Goal: Information Seeking & Learning: Check status

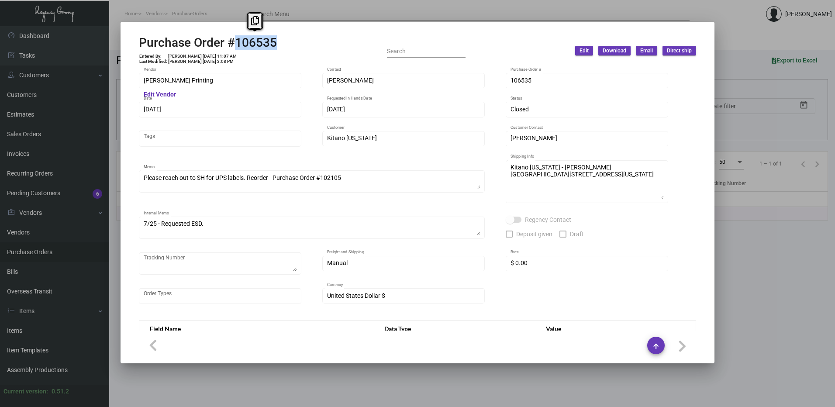
scroll to position [424, 0]
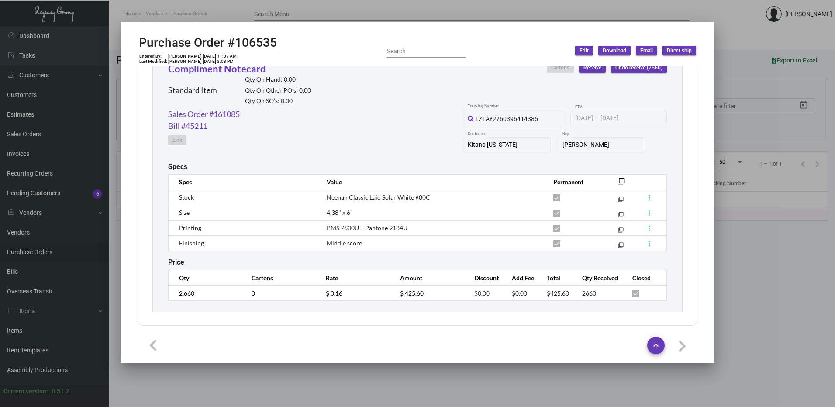
click at [124, 27] on mat-dialog-container "Purchase Order #106535 Entered By: [PERSON_NAME] [DATE] 11:07 AM Last Modified:…" at bounding box center [417, 192] width 594 height 341
click at [112, 83] on div at bounding box center [417, 203] width 835 height 407
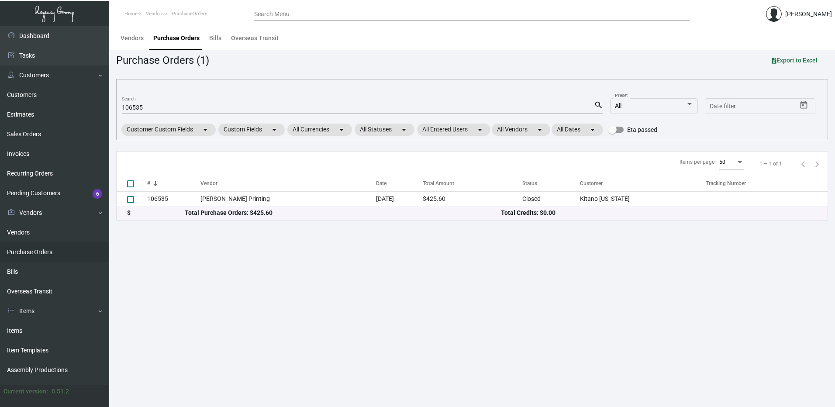
click at [393, 248] on main "Vendors Purchase Orders Bills Overseas Transit Purchase Orders (1) Export to Ex…" at bounding box center [471, 216] width 725 height 381
click at [278, 13] on input "Search Menu" at bounding box center [471, 14] width 435 height 7
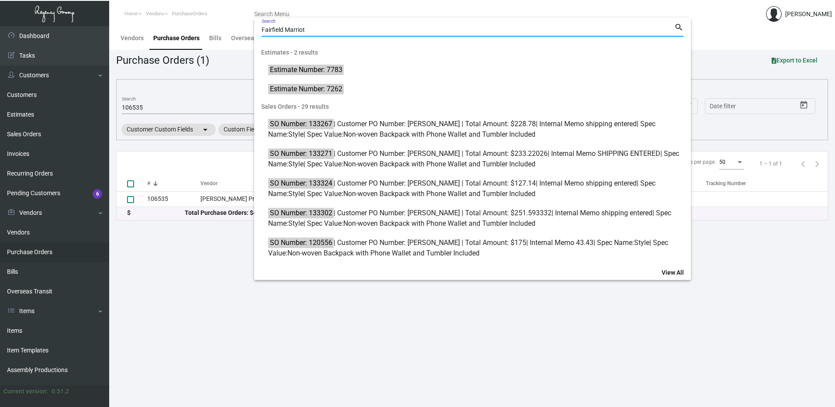
type input "Fairfield Marriott"
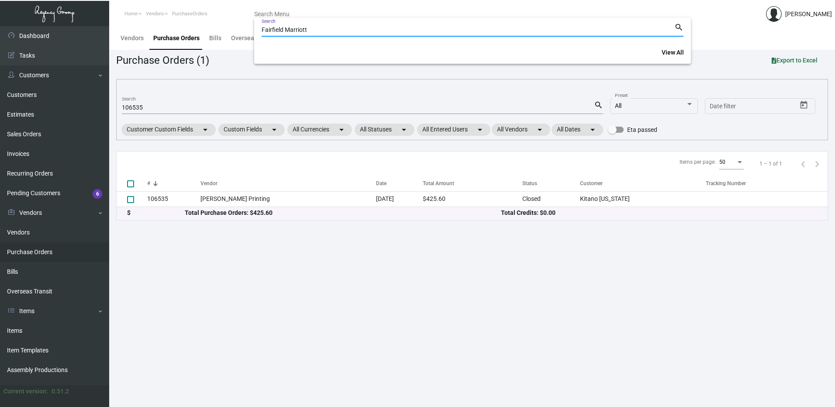
click at [299, 30] on input "Fairfield Marriott" at bounding box center [467, 30] width 413 height 7
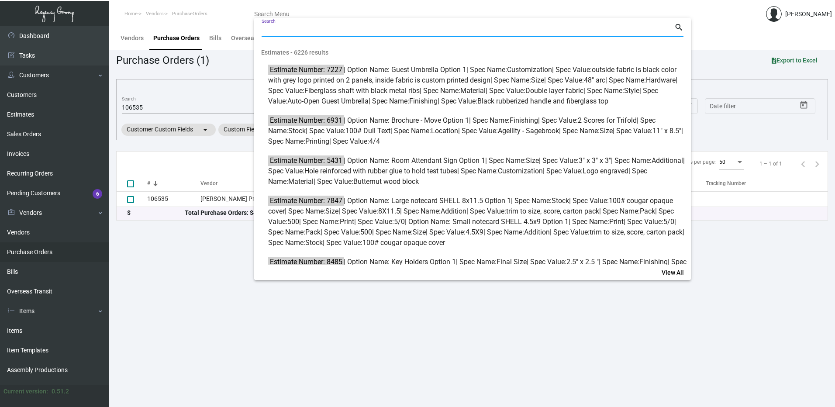
click at [303, 328] on div at bounding box center [417, 203] width 835 height 407
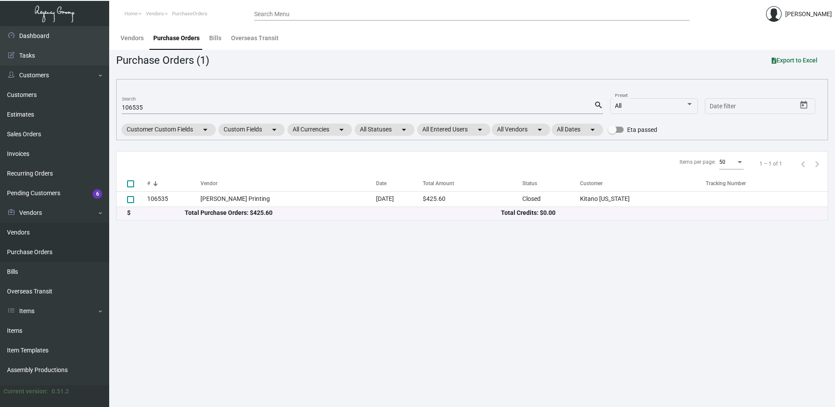
drag, startPoint x: 301, startPoint y: 317, endPoint x: 96, endPoint y: 241, distance: 219.1
click at [302, 313] on main "Vendors Purchase Orders Bills Overseas Transit Purchase Orders (1) Export to Ex…" at bounding box center [471, 216] width 725 height 381
click at [27, 89] on link "Customers" at bounding box center [54, 95] width 109 height 20
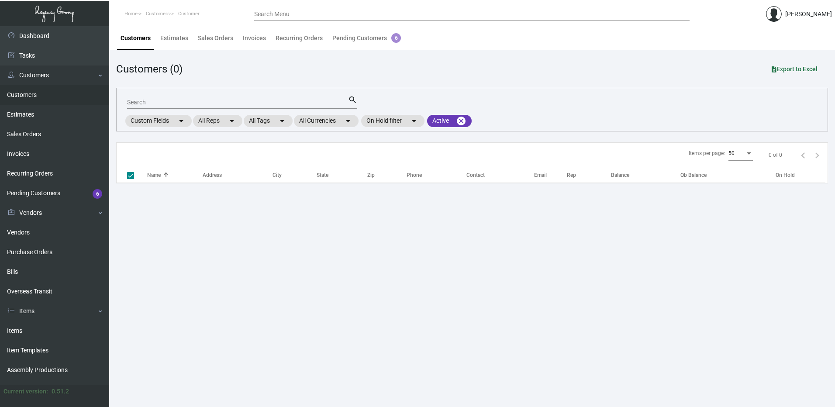
checkbox input "false"
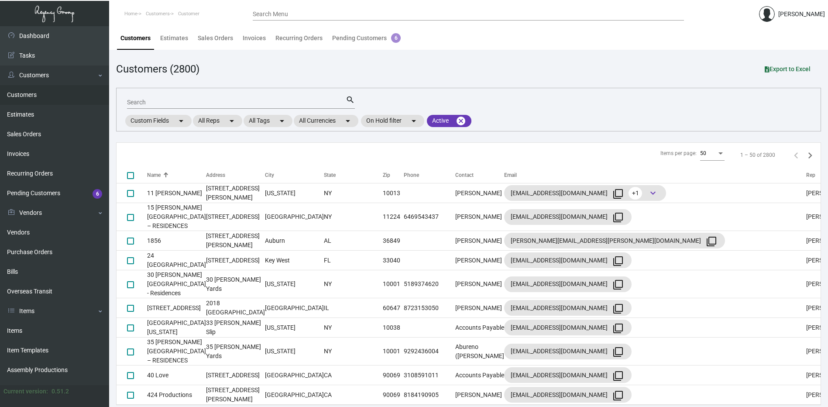
click at [170, 99] on div "Search" at bounding box center [236, 102] width 219 height 14
click at [168, 101] on input "Search" at bounding box center [236, 102] width 219 height 7
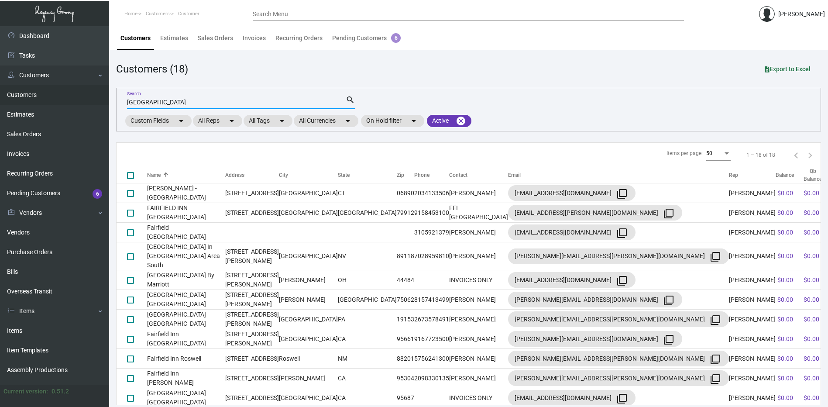
click at [188, 102] on input "[GEOGRAPHIC_DATA]" at bounding box center [236, 102] width 219 height 7
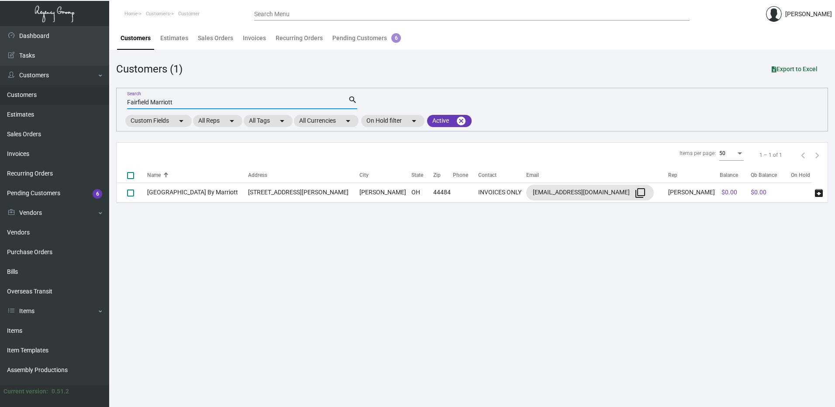
type input "Fairfield Marriott"
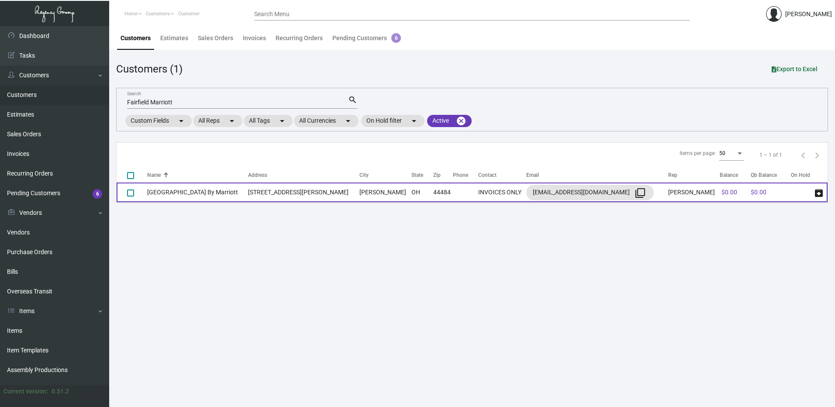
click at [189, 191] on td "[GEOGRAPHIC_DATA] By Marriott" at bounding box center [197, 192] width 101 height 20
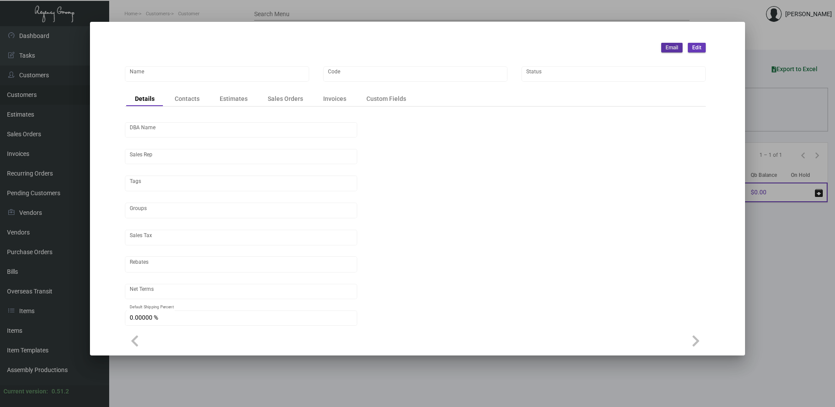
type input "[GEOGRAPHIC_DATA] By Marriott"
type input "FIBM"
type input "[PERSON_NAME]"
type input "Out of State"
type input "Net 30"
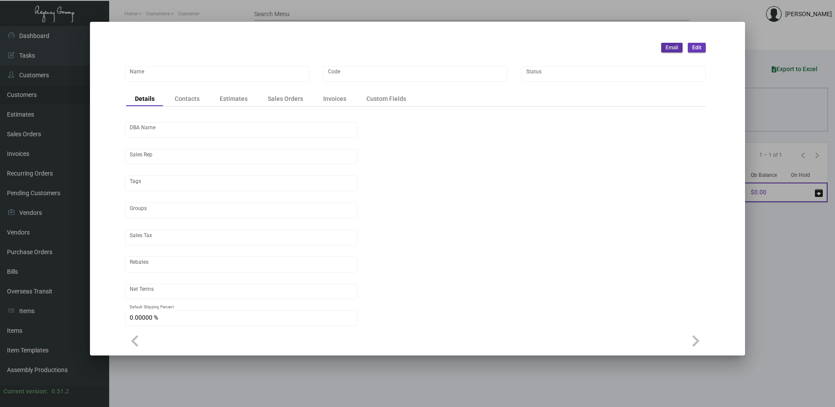
type input "United States Dollar $"
type input "$ 0.00"
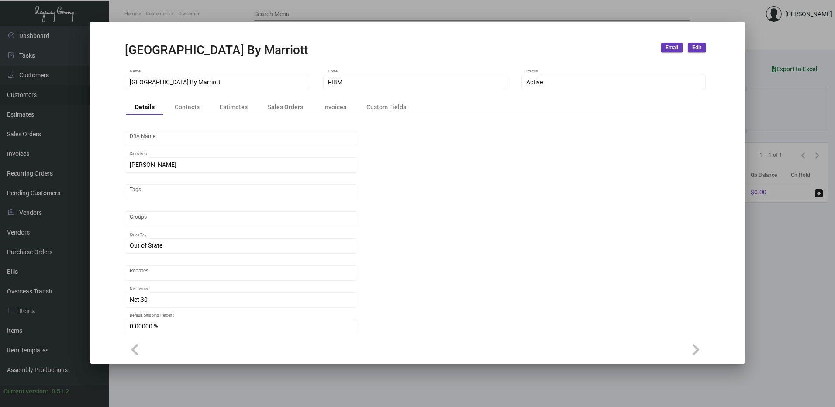
click at [187, 100] on div "Details Contacts Estimates Sales Orders Invoices Custom Fields" at bounding box center [415, 107] width 581 height 15
click at [226, 104] on div "Estimates" at bounding box center [234, 107] width 28 height 9
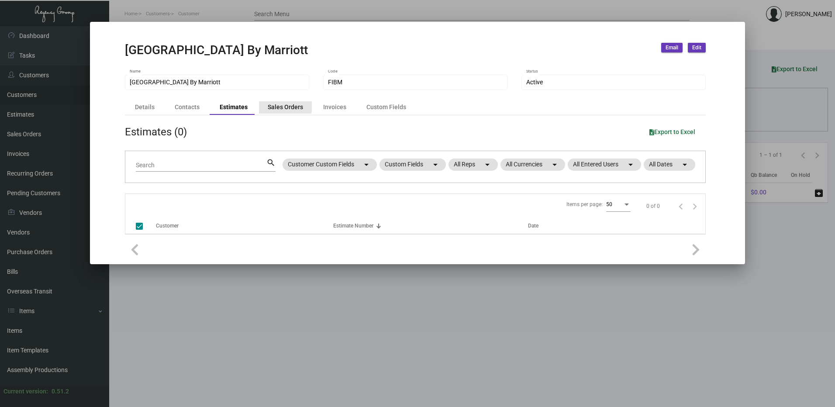
click at [281, 104] on div "Sales Orders" at bounding box center [285, 107] width 35 height 9
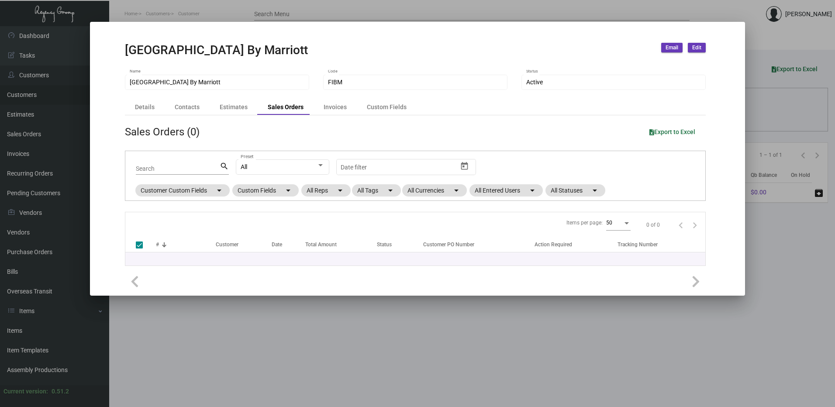
checkbox input "false"
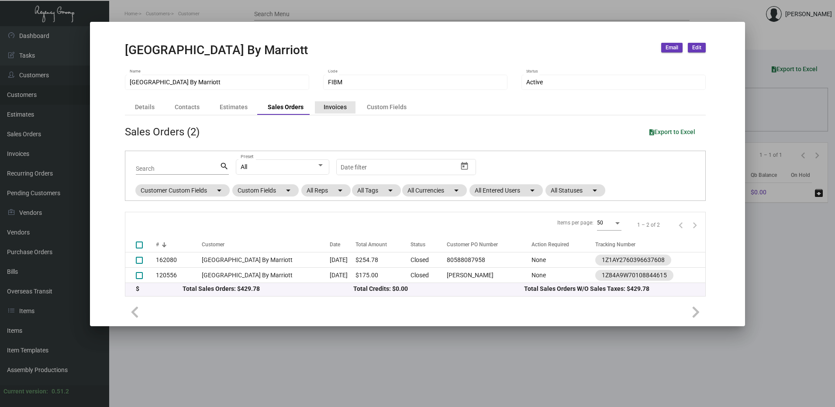
click at [341, 106] on div "Invoices" at bounding box center [334, 107] width 23 height 9
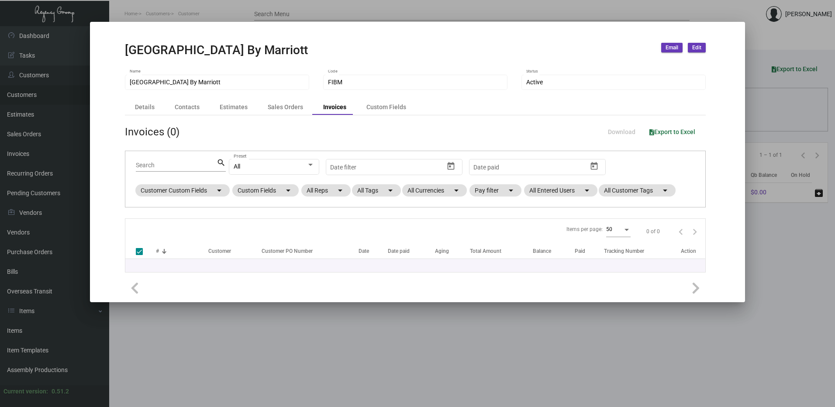
checkbox input "false"
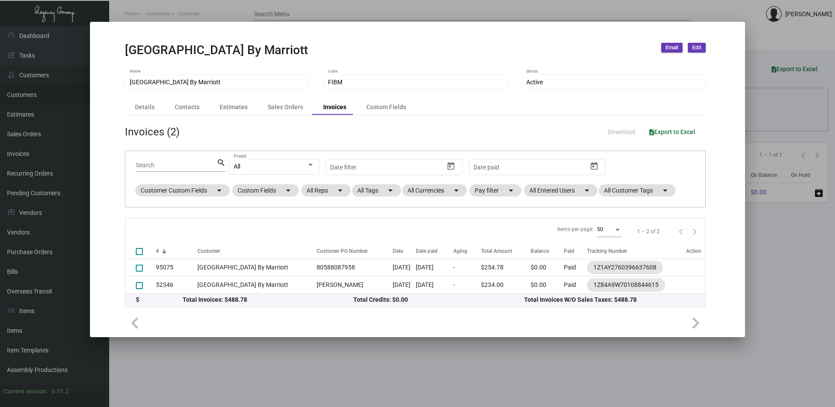
click at [310, 106] on div "Details Contacts Estimates Sales Orders Invoices Custom Fields" at bounding box center [415, 107] width 581 height 15
click at [287, 107] on div "Sales Orders" at bounding box center [285, 107] width 35 height 9
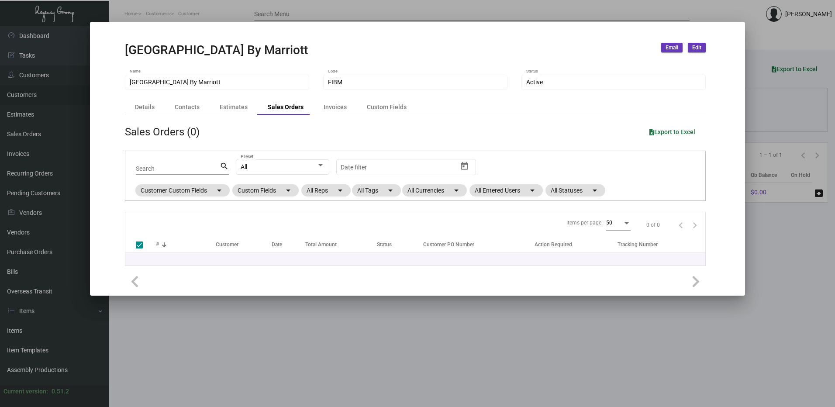
checkbox input "false"
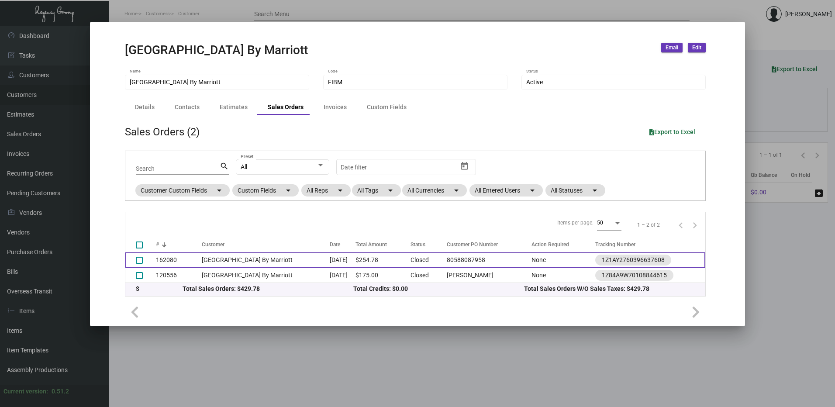
click at [180, 256] on td "162080" at bounding box center [179, 259] width 46 height 15
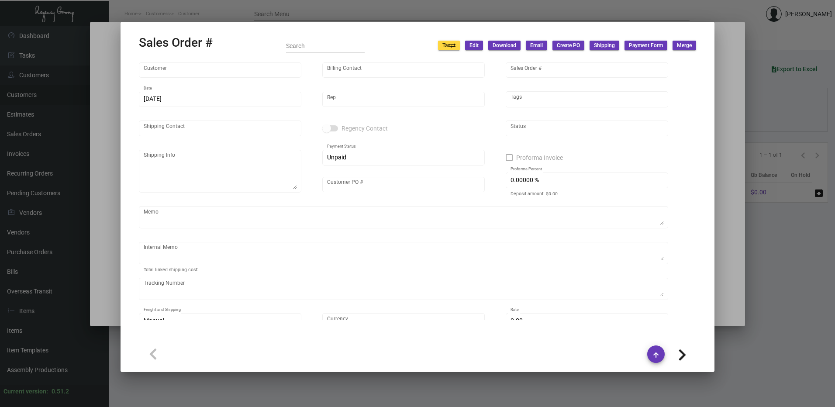
type input "[GEOGRAPHIC_DATA] By Marriott"
type input "INVOICES ONLY"
type input "162080"
type input "[DATE]"
type input "[PERSON_NAME]"
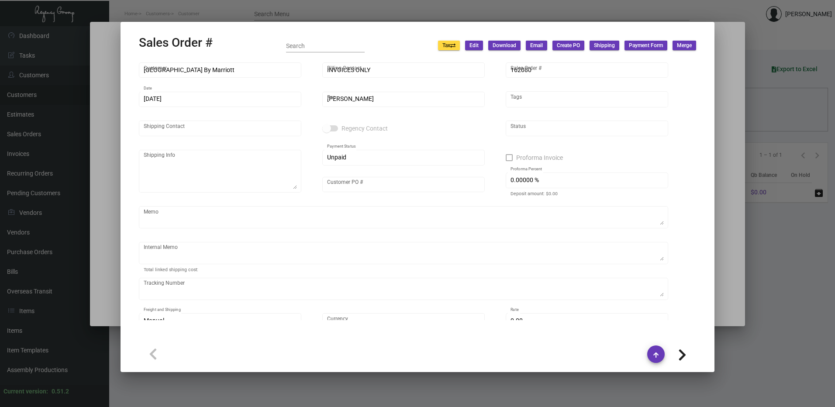
type input "[PERSON_NAME]"
type textarea "[GEOGRAPHIC_DATA] By Marriott - [PERSON_NAME] [STREET_ADDRESS][PERSON_NAME]"
type input "80588087958"
checkbox input "true"
type input "100.00000 %"
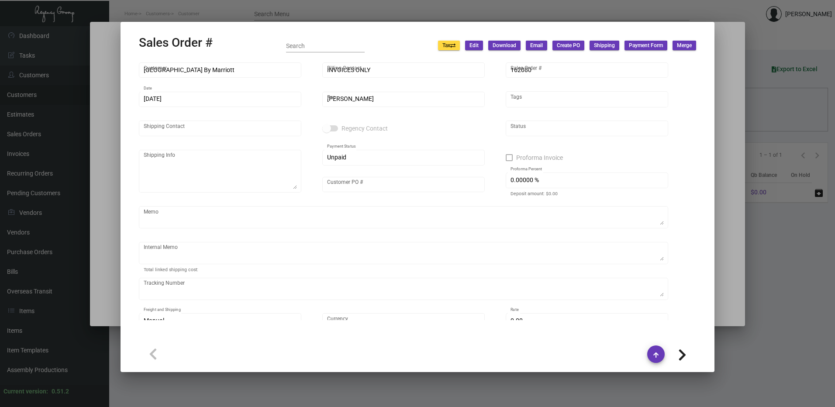
type textarea "18.98"
type input "United States Dollar $"
type input "$ 54.98"
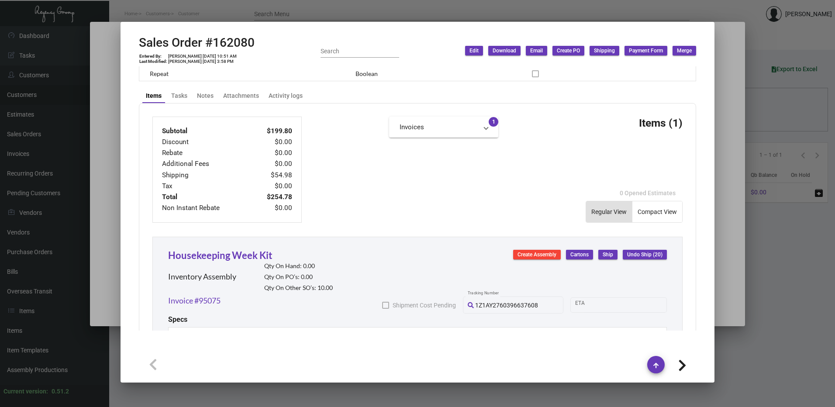
scroll to position [413, 0]
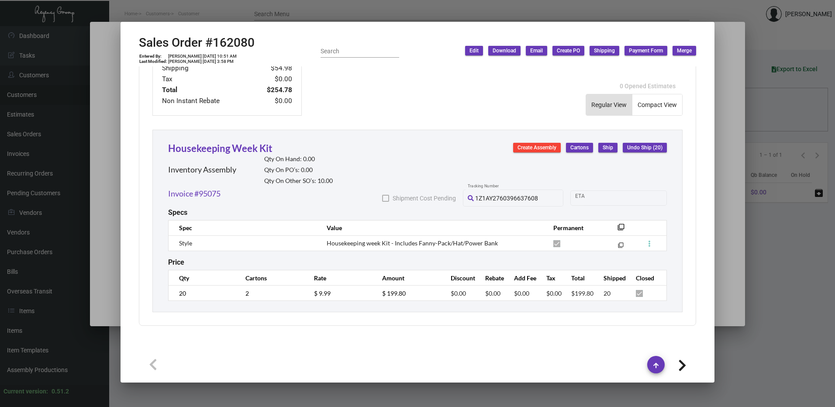
click at [447, 69] on transaction-all-links "Invoices Invoice #95075 1" at bounding box center [443, 63] width 109 height 106
drag, startPoint x: 732, startPoint y: 27, endPoint x: 690, endPoint y: 68, distance: 59.3
click at [733, 27] on div at bounding box center [417, 203] width 835 height 407
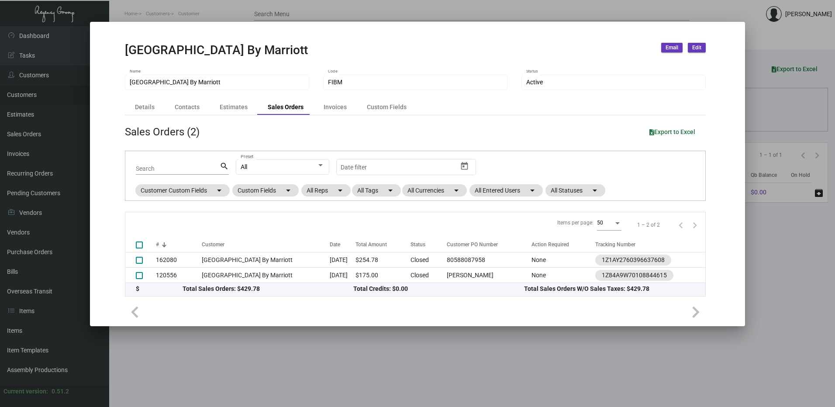
click at [229, 55] on h2 "[GEOGRAPHIC_DATA] By Marriott" at bounding box center [216, 50] width 183 height 15
drag, startPoint x: 229, startPoint y: 55, endPoint x: 314, endPoint y: 43, distance: 86.4
click at [316, 49] on div "[GEOGRAPHIC_DATA] By Marriott Email Edit" at bounding box center [415, 52] width 581 height 18
click at [318, 37] on mat-dialog-container "Fairfield Inn By Marriott Email Edit Fairfield Inn By Marriott Name FIBM Code A…" at bounding box center [417, 174] width 655 height 304
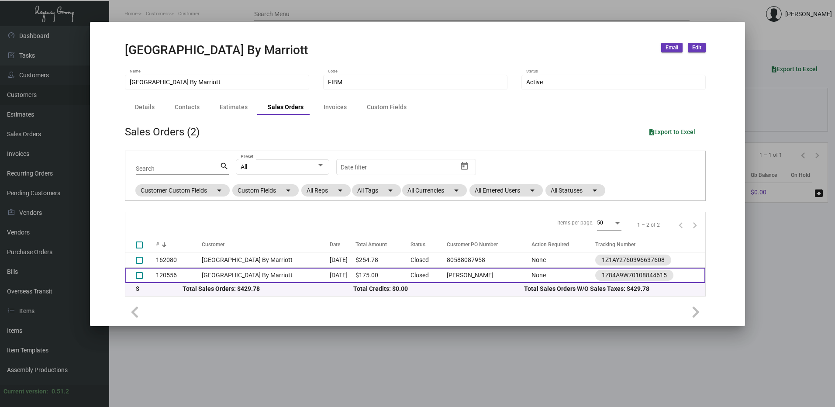
click at [237, 274] on td "[GEOGRAPHIC_DATA] By Marriott" at bounding box center [265, 275] width 127 height 15
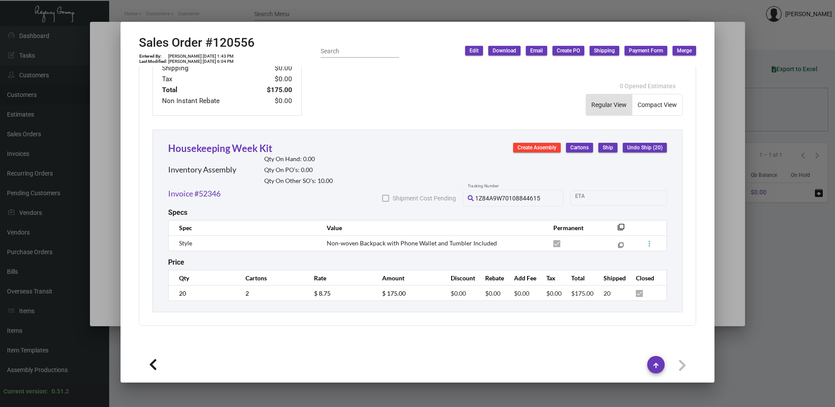
click at [741, 28] on div at bounding box center [417, 203] width 835 height 407
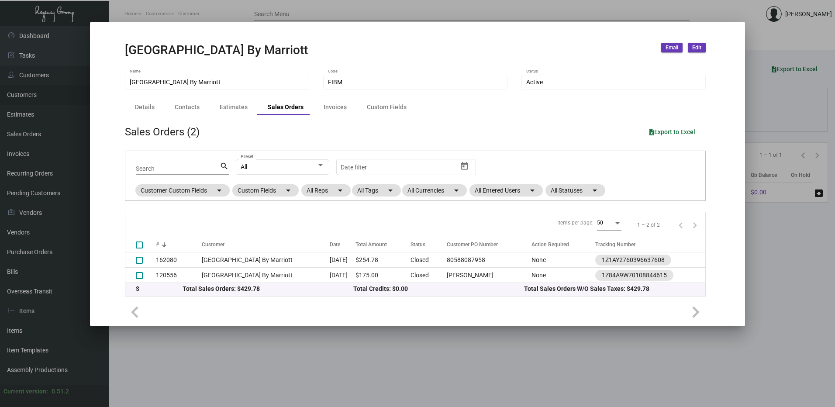
click at [716, 6] on div at bounding box center [417, 203] width 835 height 407
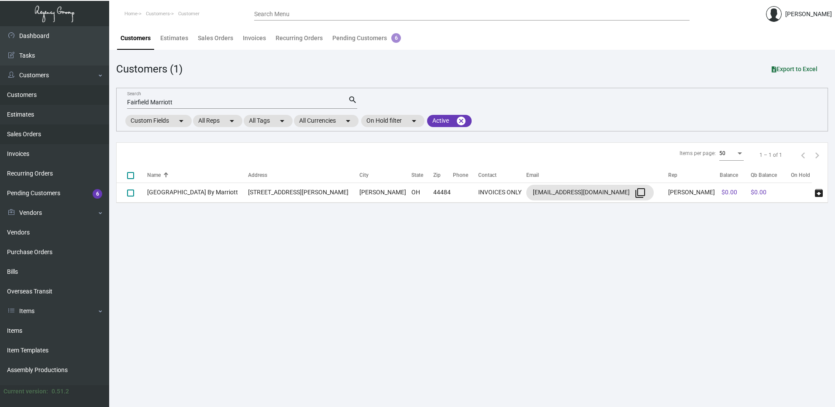
click at [29, 132] on link "Sales Orders" at bounding box center [54, 134] width 109 height 20
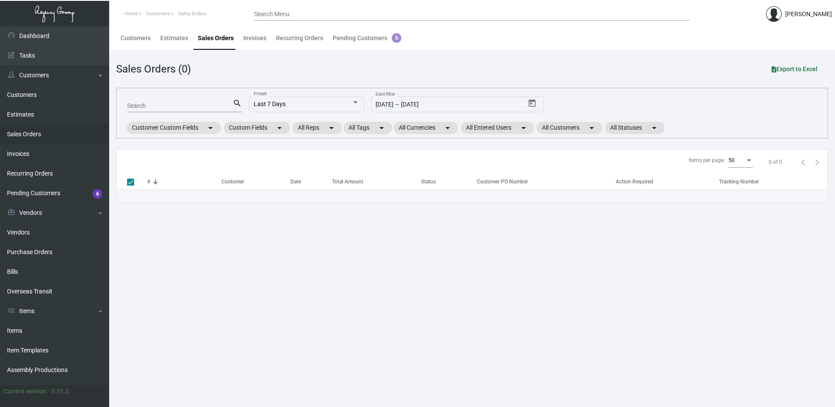
click at [182, 96] on mat-form-field "Search search" at bounding box center [184, 105] width 115 height 27
click at [175, 103] on input "Search" at bounding box center [180, 106] width 106 height 7
type input "m"
checkbox input "false"
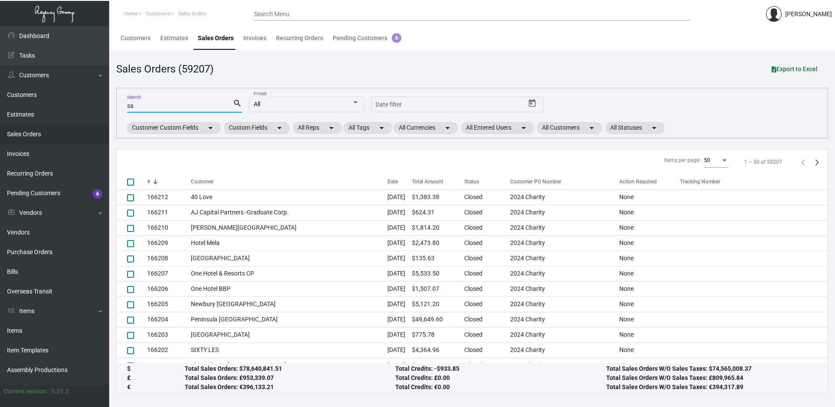
type input "s"
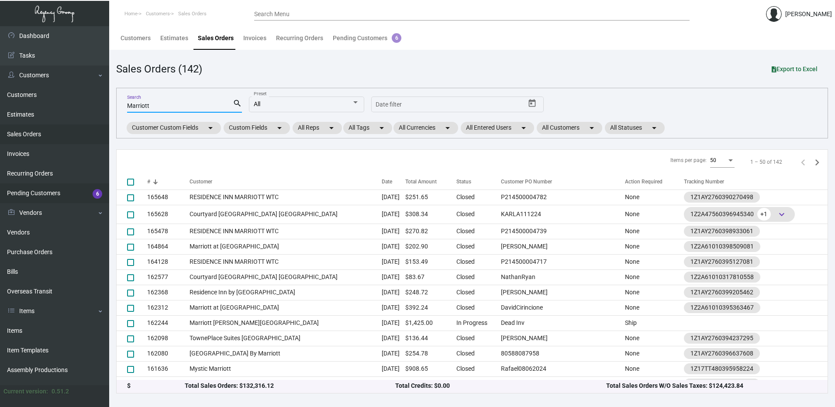
type input "Marriott"
click at [34, 193] on link "Pending Customers 6" at bounding box center [54, 193] width 109 height 20
